Goal: Task Accomplishment & Management: Complete application form

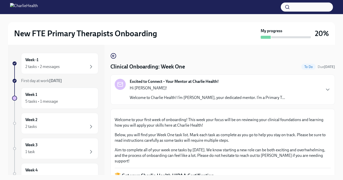
click at [143, 89] on p "Hi [PERSON_NAME]!" at bounding box center [207, 88] width 155 height 6
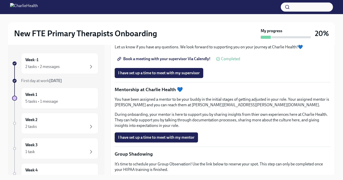
scroll to position [515, 0]
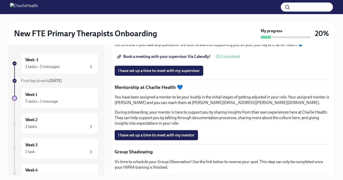
click at [180, 59] on span "Book a meeting with your supervisor Via Calendly!" at bounding box center [164, 56] width 92 height 5
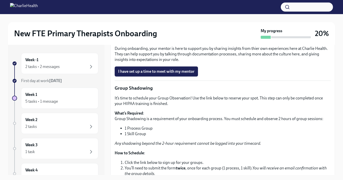
scroll to position [579, 0]
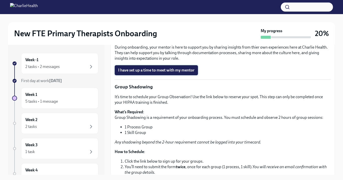
click at [168, 73] on span "I have set up a time to meet with my mentor" at bounding box center [156, 70] width 76 height 5
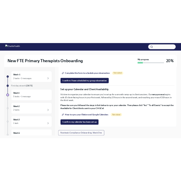
scroll to position [808, 0]
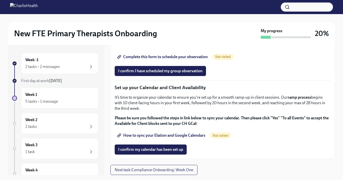
click at [167, 136] on span "How to sync your Elation and Google Calendars" at bounding box center [161, 135] width 87 height 5
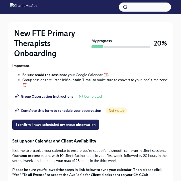
scroll to position [789, 0]
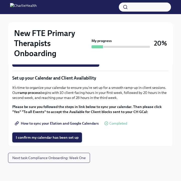
click at [67, 138] on span "I confirm my calendar has been set up" at bounding box center [47, 137] width 63 height 5
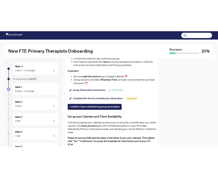
scroll to position [722, 0]
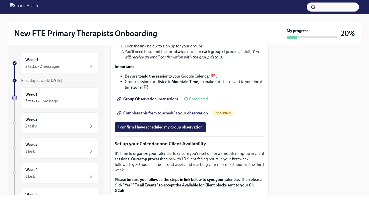
click at [167, 102] on span "Group Observation Instructions" at bounding box center [148, 99] width 60 height 5
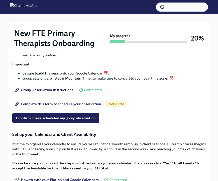
scroll to position [693, 0]
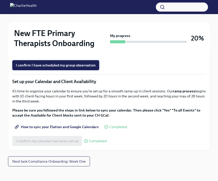
click at [79, 68] on span "I confirm I have scheduled my group observation" at bounding box center [56, 65] width 80 height 5
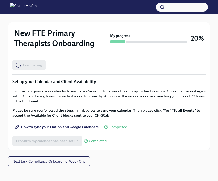
click at [82, 53] on span "Complete this form to schedule your observation" at bounding box center [59, 50] width 86 height 5
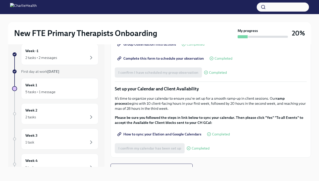
scroll to position [708, 0]
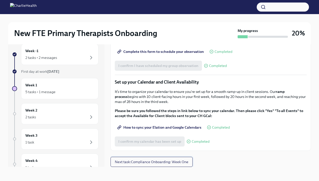
click at [163, 163] on span "Next task : Compliance Onboarding: Week One" at bounding box center [152, 161] width 74 height 5
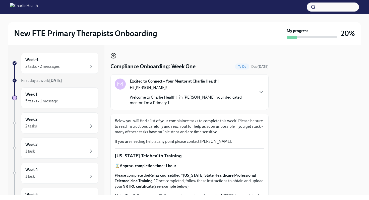
click at [115, 56] on icon "button" at bounding box center [113, 56] width 6 height 6
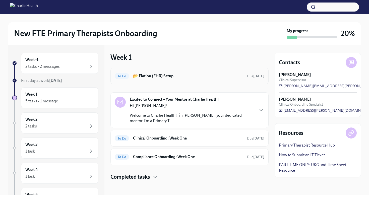
click at [176, 78] on h6 "📂 Elation (EHR) Setup" at bounding box center [188, 76] width 110 height 6
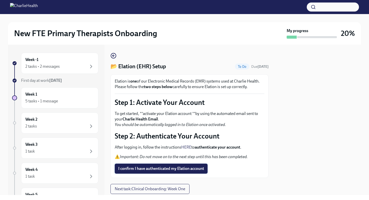
click at [157, 170] on span "I confirm I have authenticated my Elation account" at bounding box center [161, 168] width 86 height 5
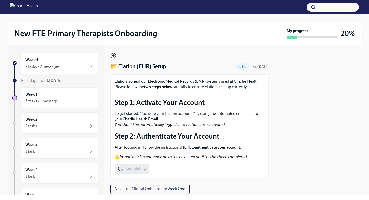
click at [114, 55] on icon "button" at bounding box center [113, 56] width 6 height 6
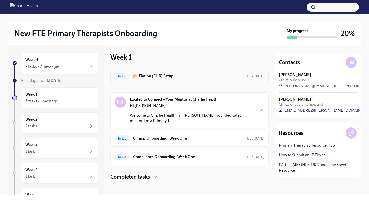
click at [165, 73] on h6 "📂 Elation (EHR) Setup" at bounding box center [188, 76] width 110 height 6
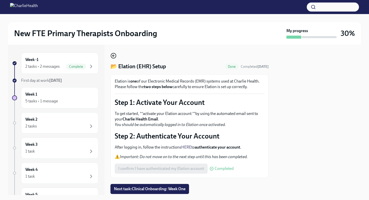
click at [115, 54] on circle "button" at bounding box center [113, 55] width 5 height 5
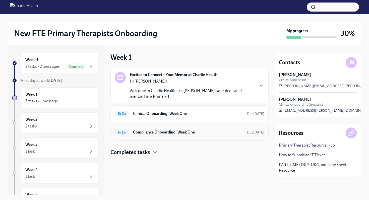
click at [179, 134] on h6 "Compliance Onboarding: Week One" at bounding box center [188, 133] width 110 height 6
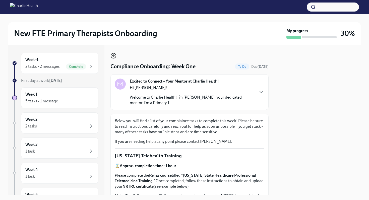
click at [111, 56] on icon "button" at bounding box center [113, 56] width 6 height 6
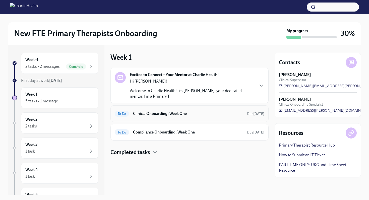
click at [178, 117] on div "To Do Clinical Onboarding: Week One Due [DATE]" at bounding box center [190, 114] width 150 height 8
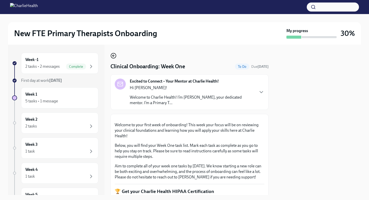
click at [113, 59] on icon "button" at bounding box center [113, 56] width 6 height 6
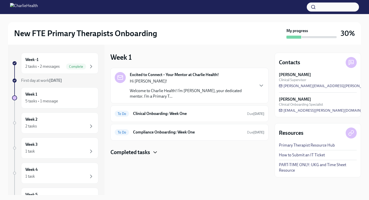
click at [155, 151] on icon "button" at bounding box center [155, 152] width 6 height 6
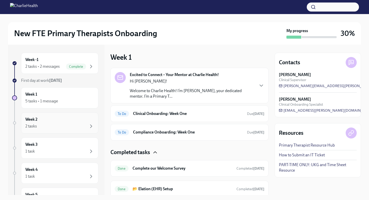
click at [47, 120] on div "Week 2 2 tasks" at bounding box center [59, 123] width 69 height 13
